Goal: Task Accomplishment & Management: Manage account settings

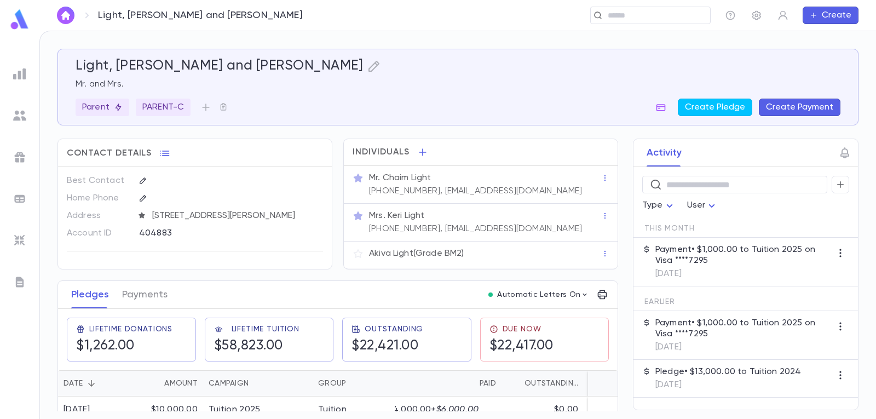
scroll to position [219, 0]
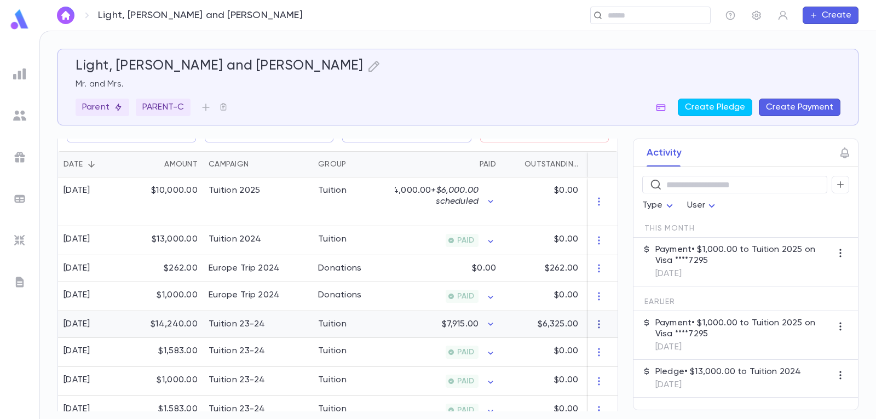
click at [594, 324] on icon "button" at bounding box center [599, 324] width 11 height 11
drag, startPoint x: 617, startPoint y: 269, endPoint x: 608, endPoint y: 224, distance: 45.8
click at [608, 226] on div at bounding box center [438, 209] width 876 height 419
click at [594, 244] on icon "button" at bounding box center [599, 240] width 11 height 11
click at [618, 198] on div at bounding box center [438, 209] width 876 height 419
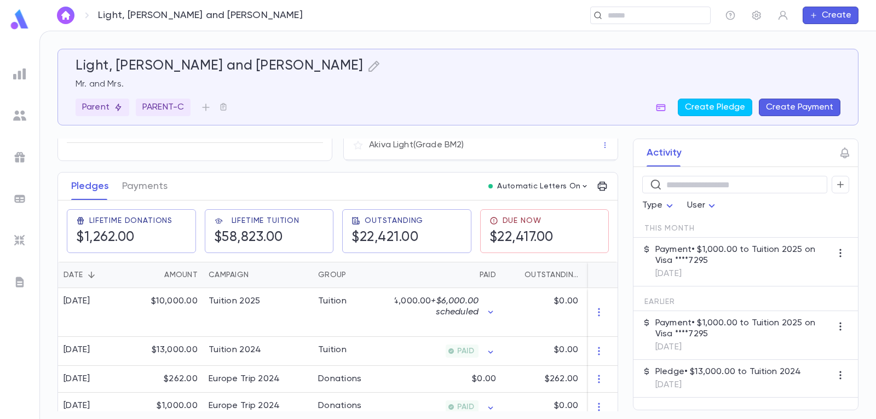
scroll to position [110, 0]
click at [24, 113] on img at bounding box center [19, 115] width 13 height 13
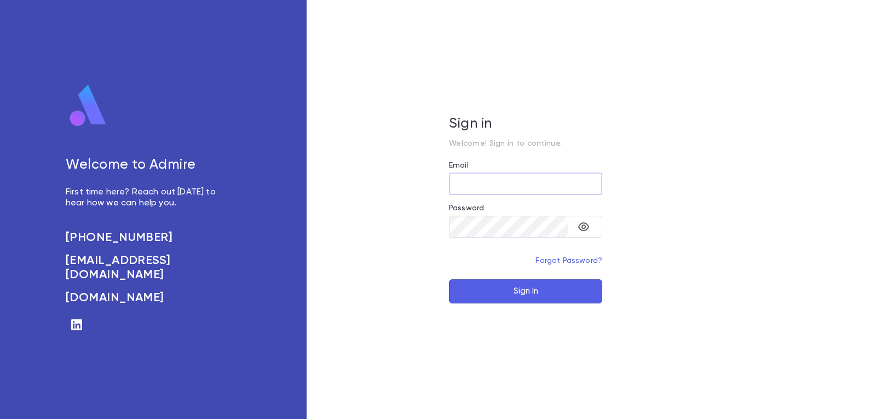
type input "**********"
click at [498, 299] on button "Sign In" at bounding box center [525, 291] width 153 height 24
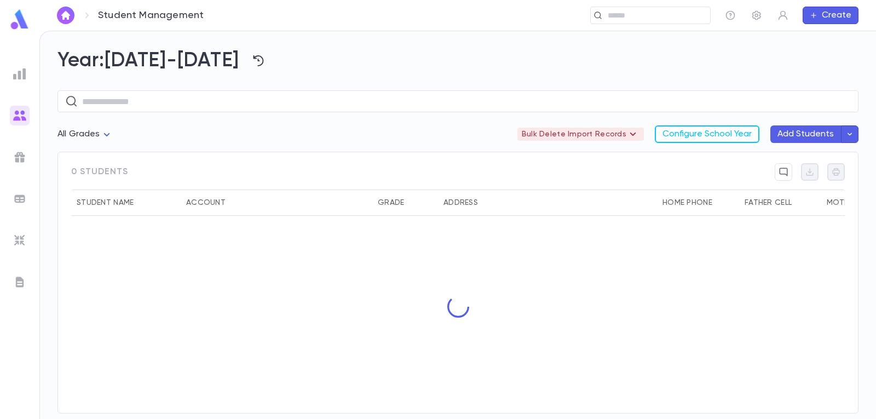
click at [16, 113] on img at bounding box center [19, 115] width 13 height 13
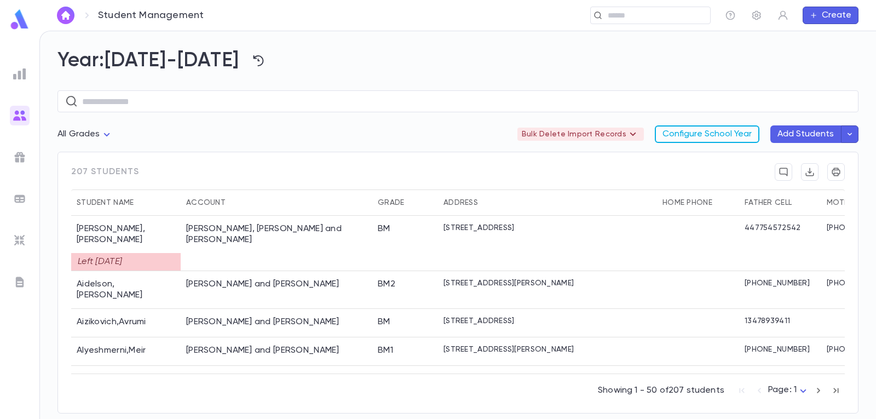
click at [720, 130] on button "Configure School Year" at bounding box center [707, 134] width 105 height 18
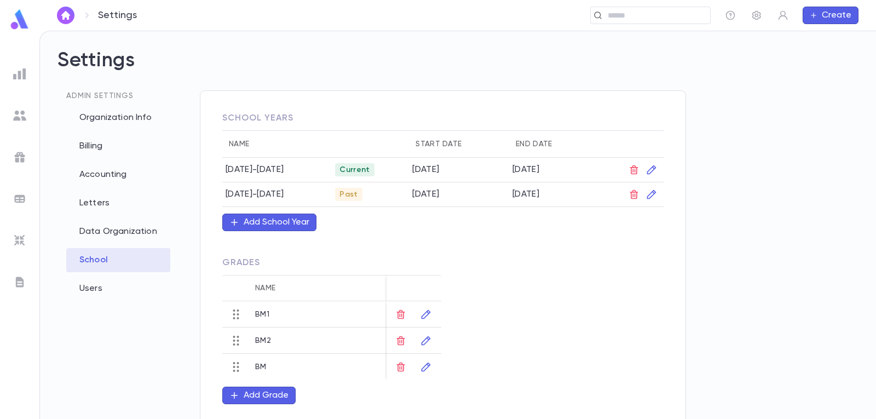
scroll to position [8, 0]
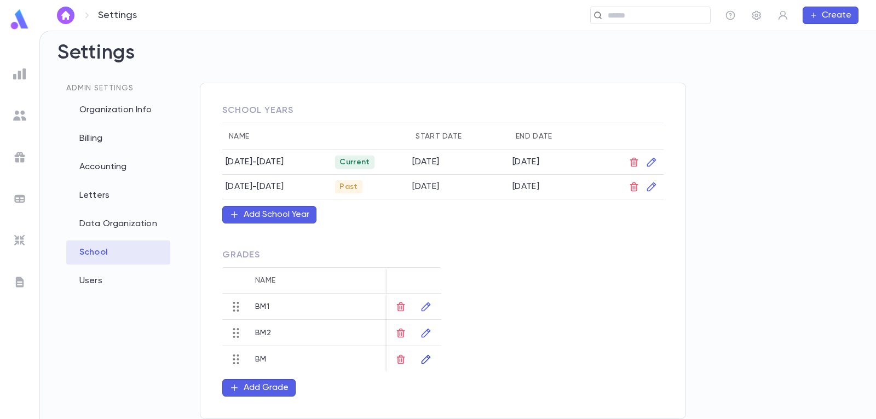
click at [428, 359] on icon "button" at bounding box center [426, 358] width 9 height 9
